Goal: Task Accomplishment & Management: Manage account settings

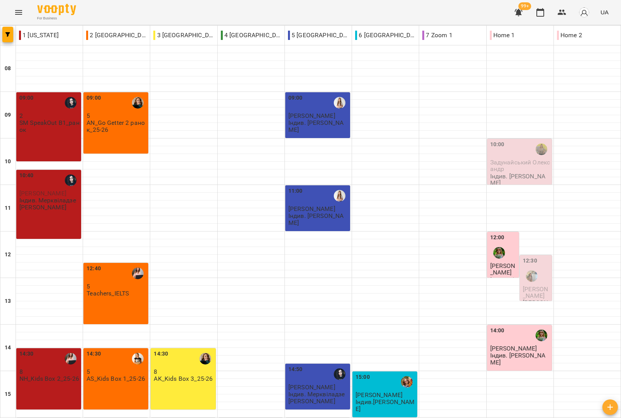
scroll to position [242, 0]
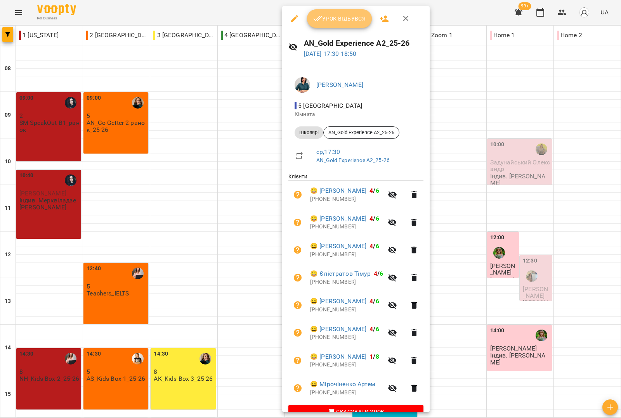
click at [333, 18] on span "Урок відбувся" at bounding box center [339, 18] width 53 height 9
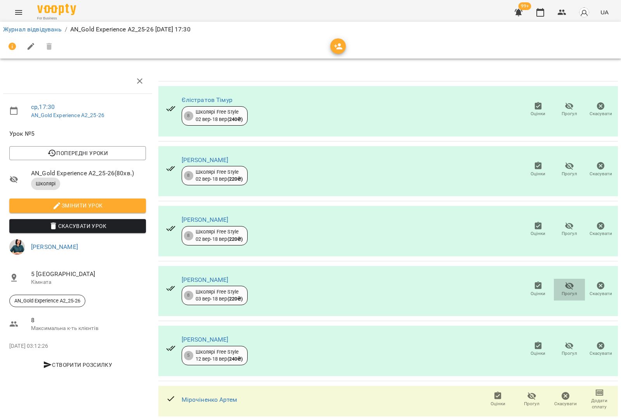
click at [564, 284] on icon "button" at bounding box center [568, 285] width 9 height 9
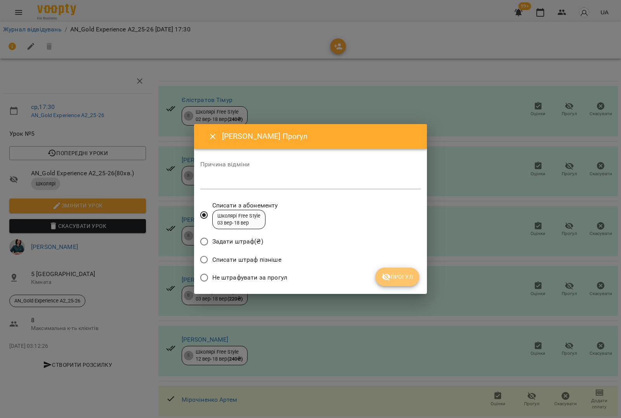
click at [388, 274] on icon "submit" at bounding box center [385, 276] width 9 height 9
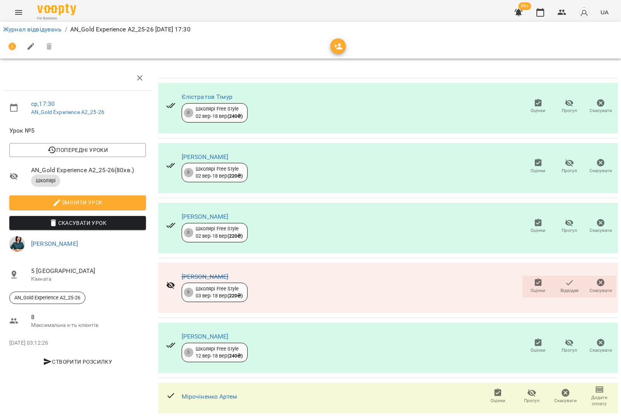
scroll to position [137, 0]
click at [527, 389] on icon "button" at bounding box center [531, 392] width 9 height 7
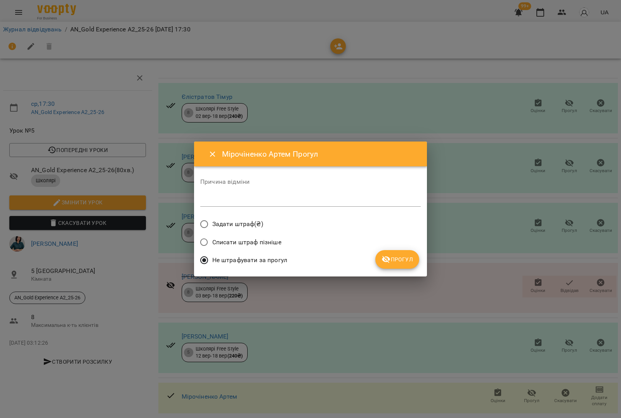
click at [231, 240] on span "Списати штраф пізніше" at bounding box center [246, 242] width 69 height 9
click at [401, 259] on span "Прогул" at bounding box center [396, 259] width 31 height 9
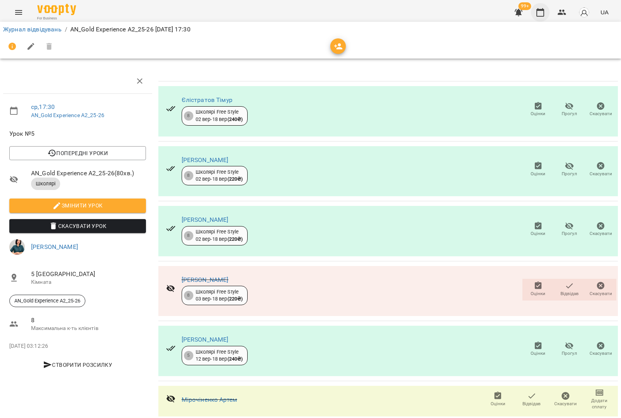
click at [540, 13] on icon "button" at bounding box center [539, 12] width 9 height 9
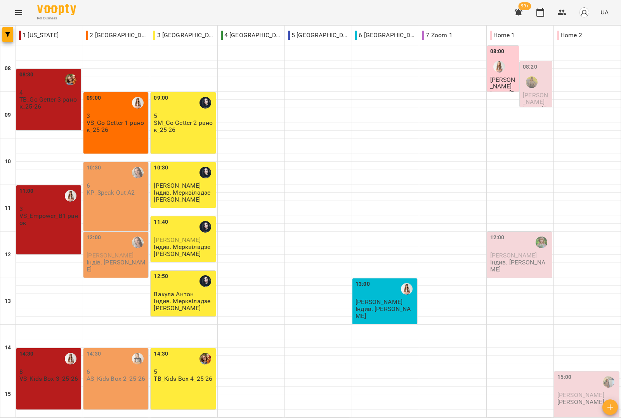
scroll to position [242, 0]
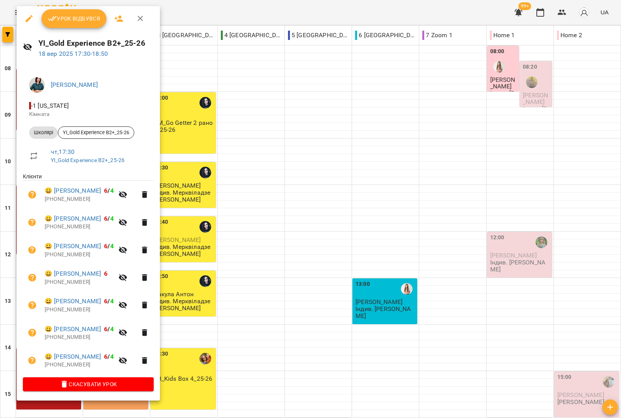
click at [90, 19] on span "Урок відбувся" at bounding box center [74, 18] width 53 height 9
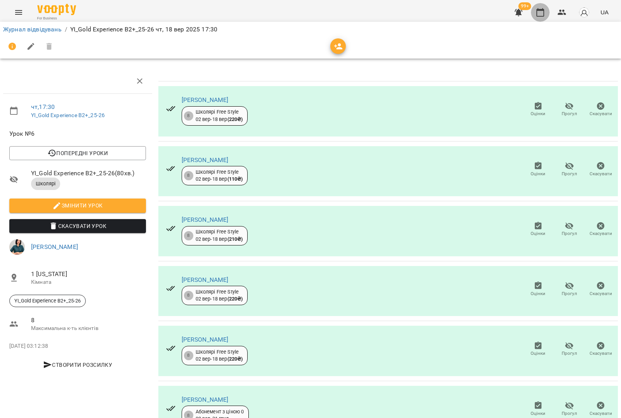
click at [539, 14] on icon "button" at bounding box center [539, 12] width 9 height 9
